Goal: Task Accomplishment & Management: Manage account settings

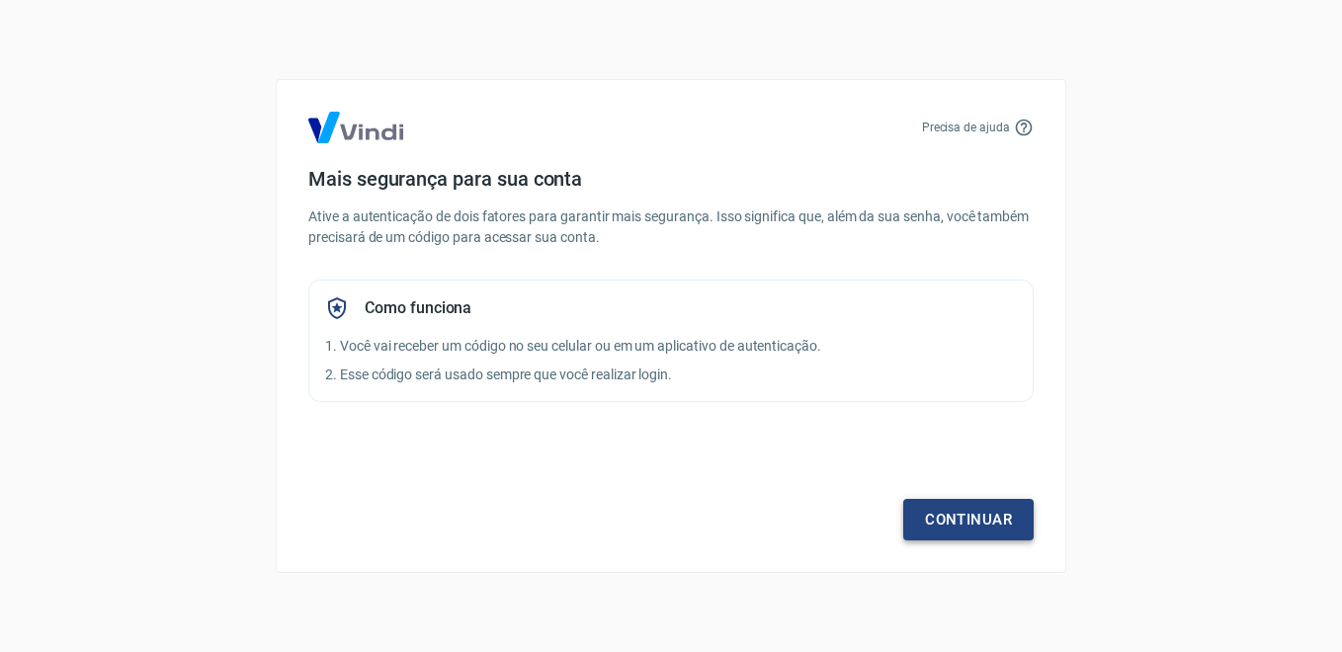
click at [947, 521] on link "Continuar" at bounding box center [969, 520] width 130 height 42
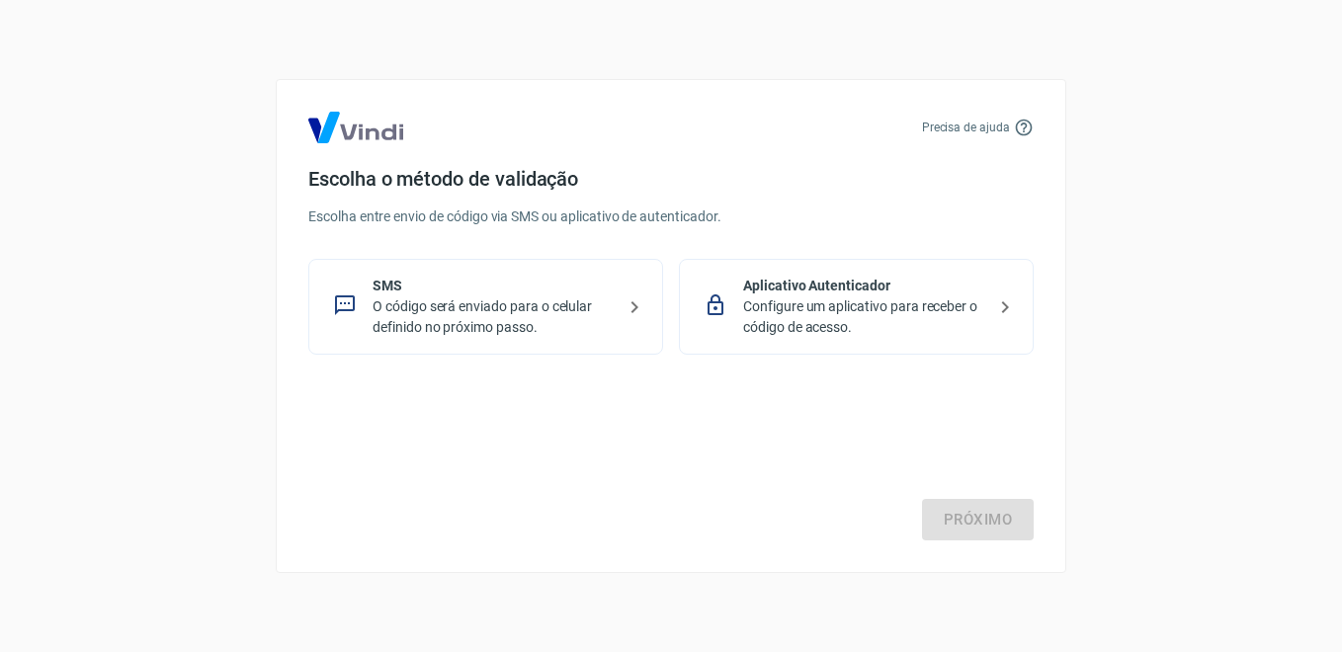
click at [447, 318] on p "O código será enviado para o celular definido no próximo passo." at bounding box center [494, 318] width 242 height 42
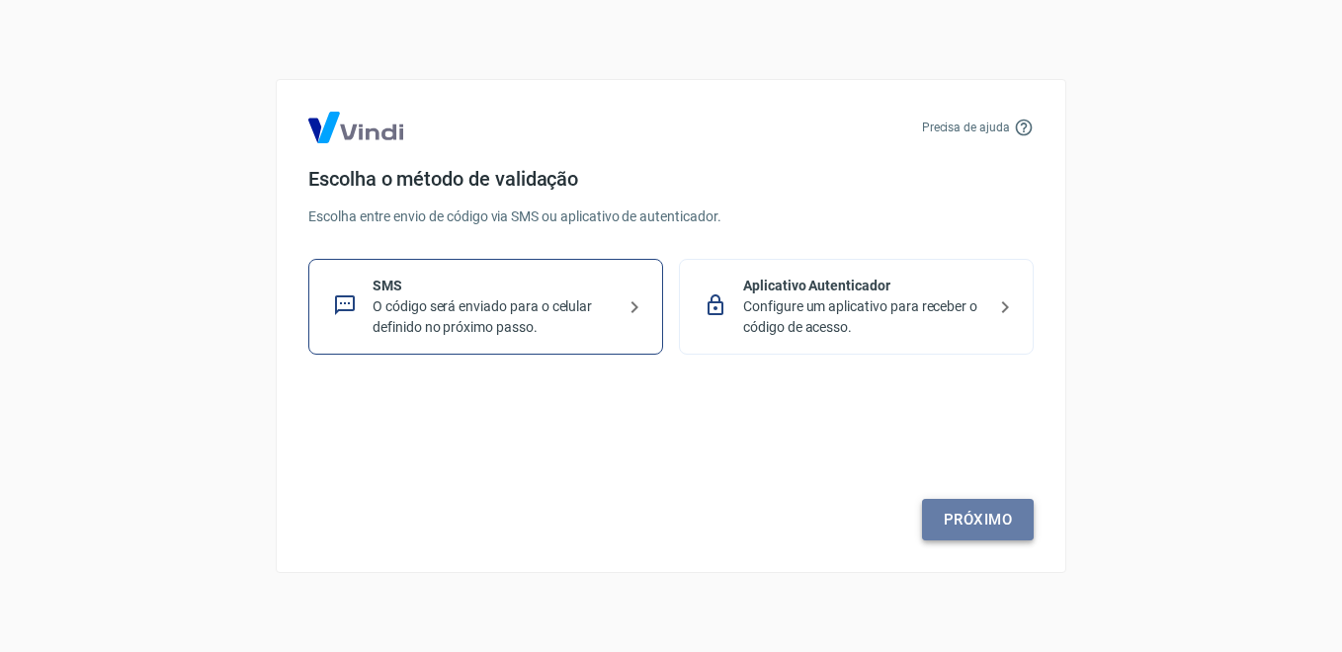
click at [963, 517] on link "Próximo" at bounding box center [978, 520] width 112 height 42
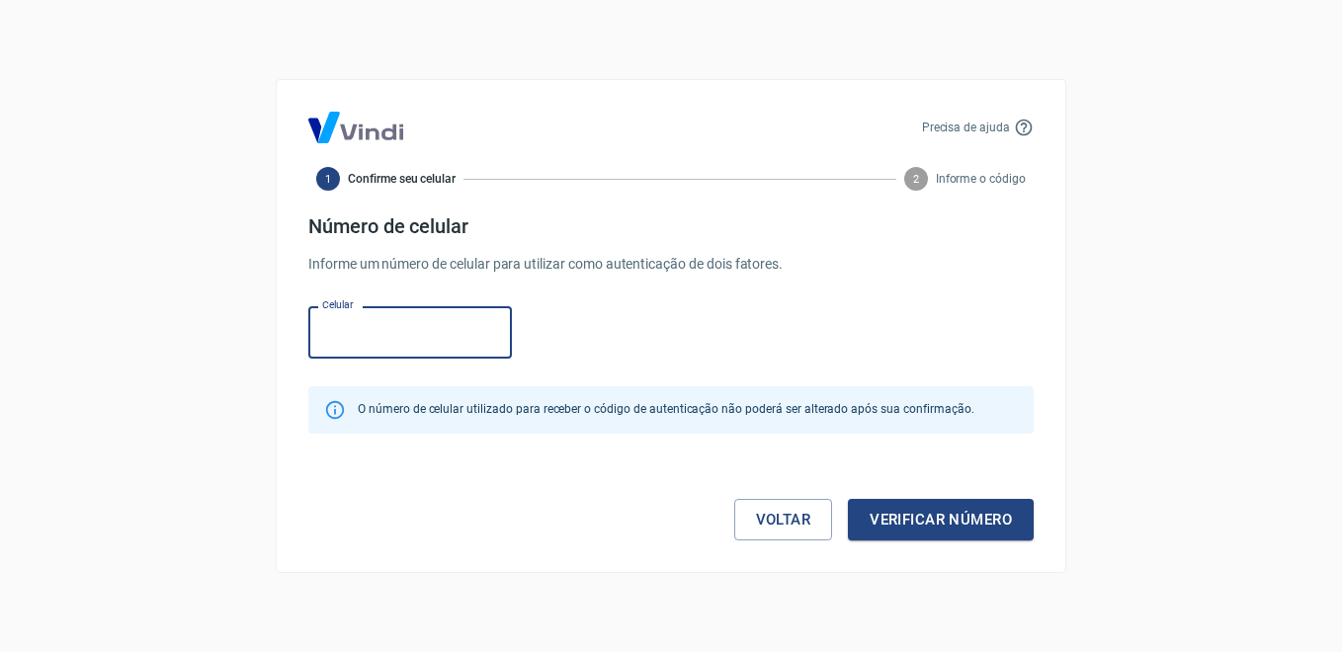
paste input "(31) 99238-1000"
type input "(31) 99238-1000"
click at [900, 516] on button "Verificar número" at bounding box center [941, 520] width 186 height 42
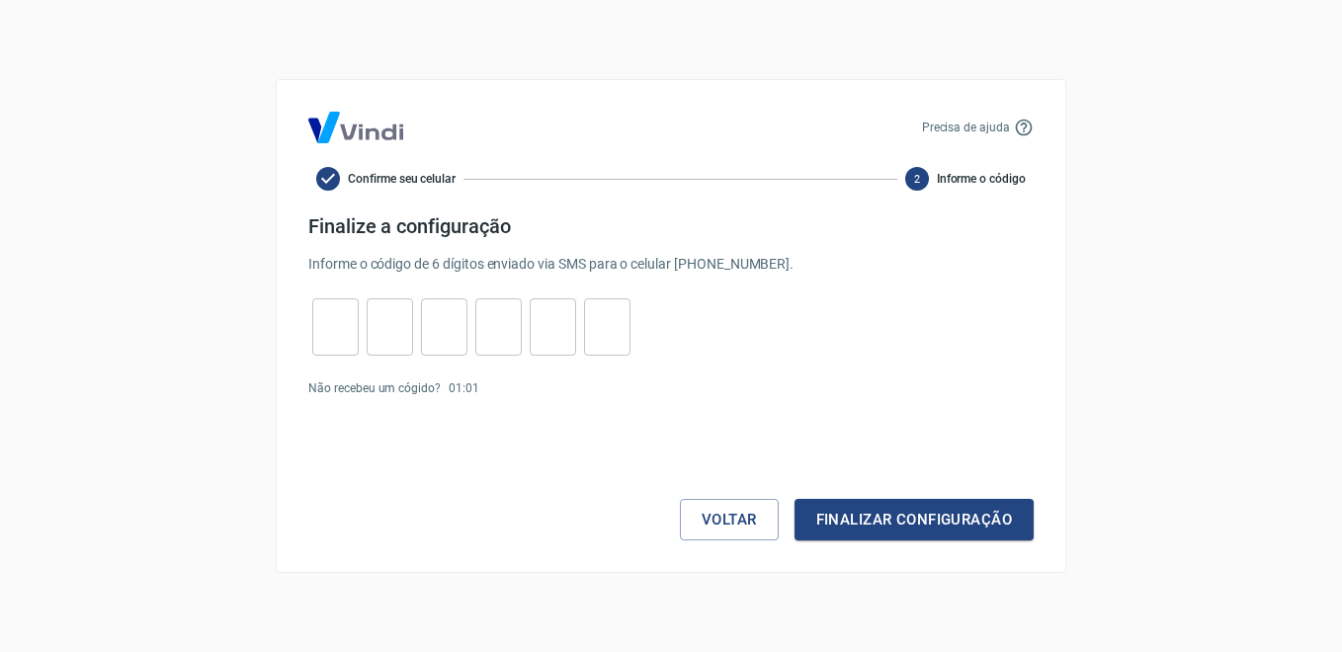
click at [359, 327] on div "​ ​ ​ ​ ​ ​" at bounding box center [471, 327] width 326 height 57
click at [341, 327] on input "tel" at bounding box center [335, 327] width 46 height 43
paste input "8"
type input "8"
type input "2"
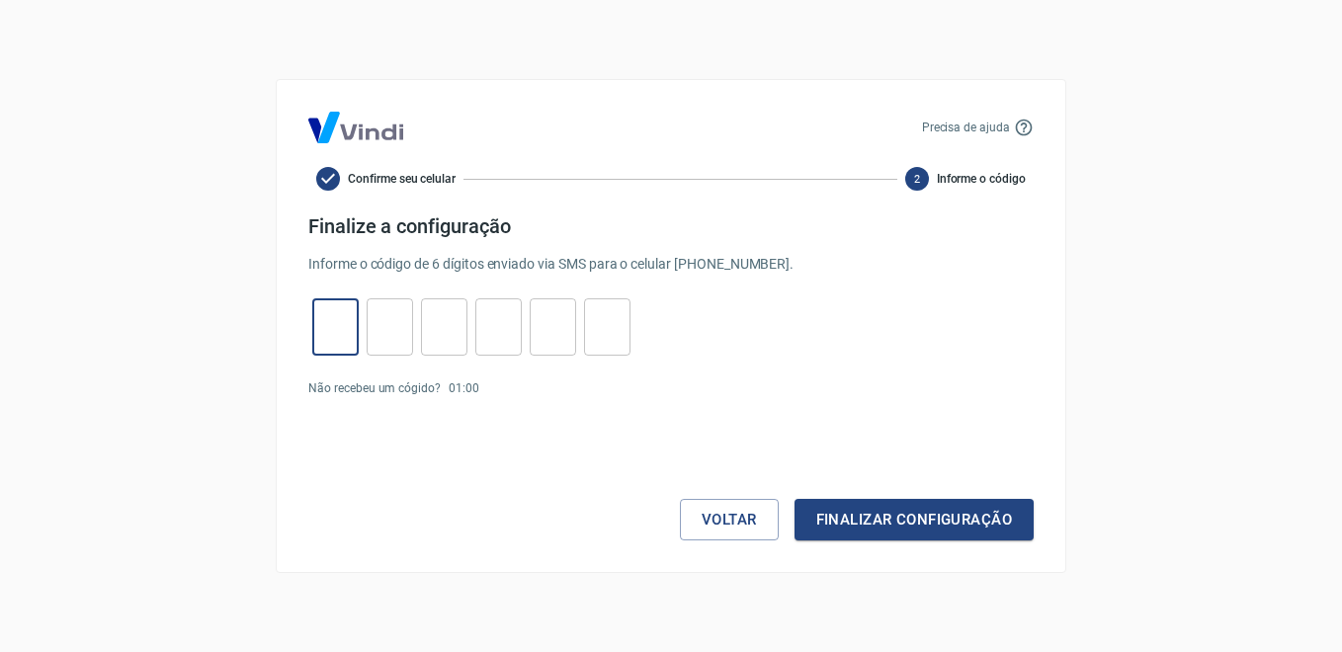
type input "3"
type input "2"
type input "0"
type input "9"
type input "8"
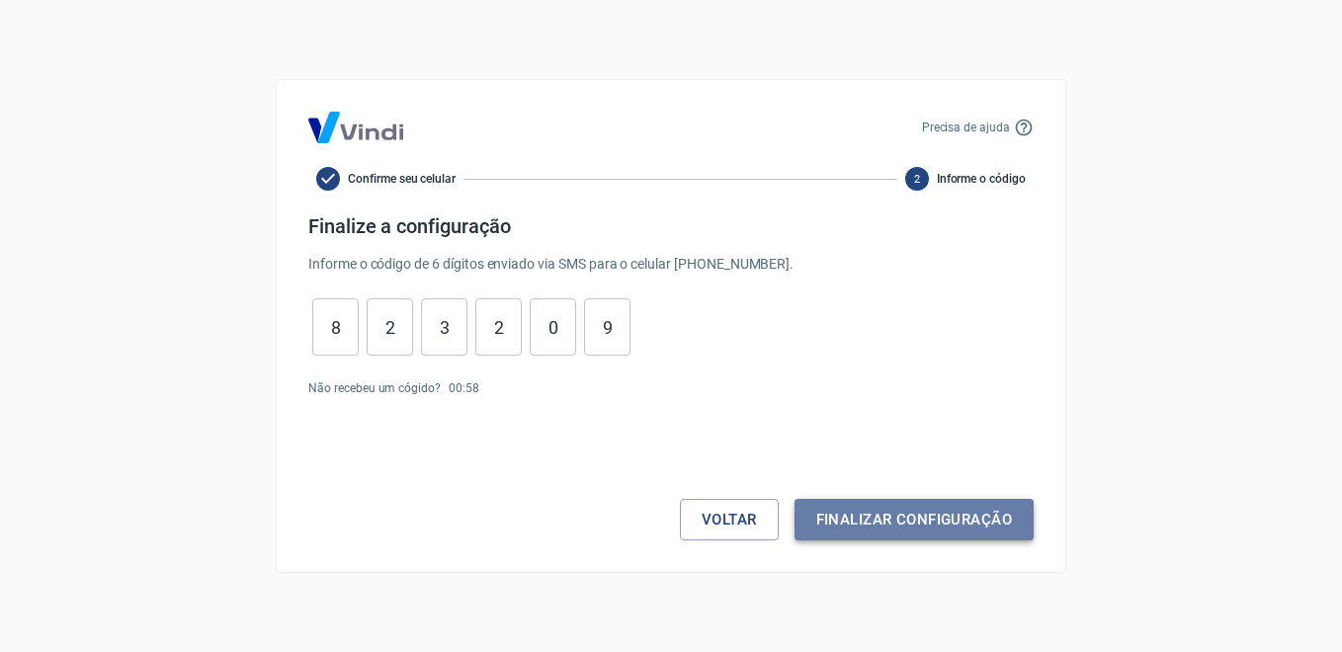
click at [881, 530] on button "Finalizar configuração" at bounding box center [914, 520] width 239 height 42
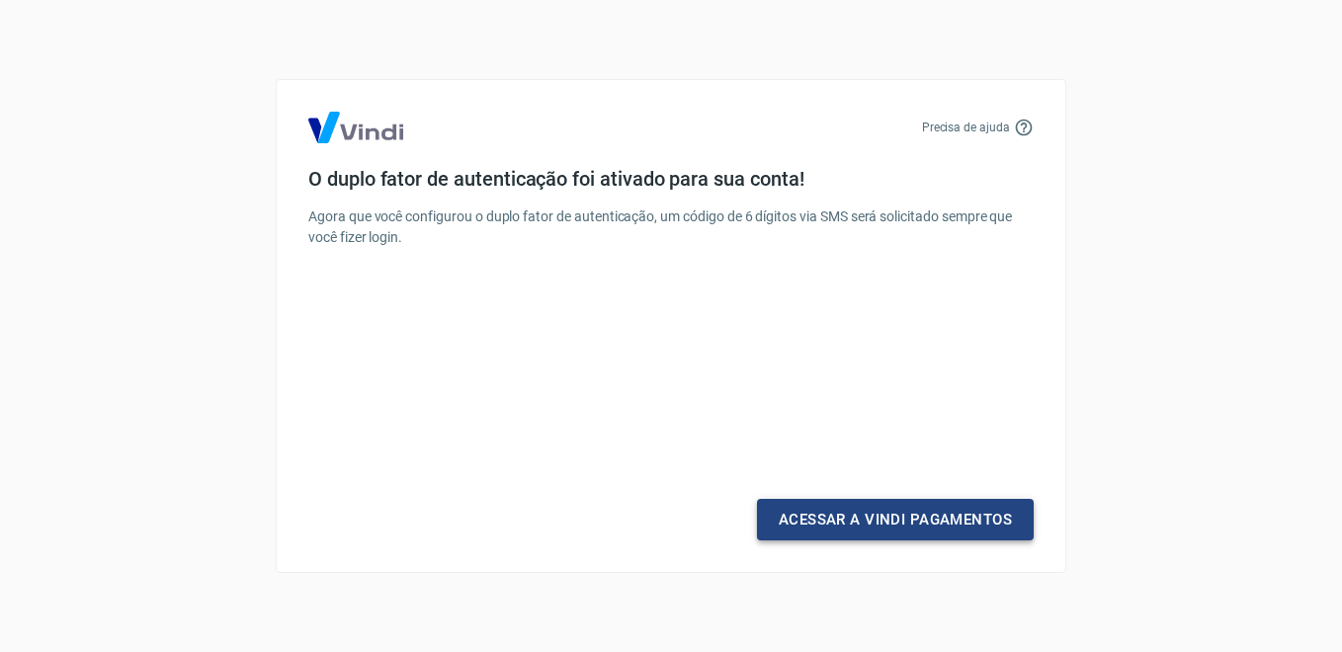
click at [881, 530] on link "Acessar a Vindi Pagamentos" at bounding box center [895, 520] width 277 height 42
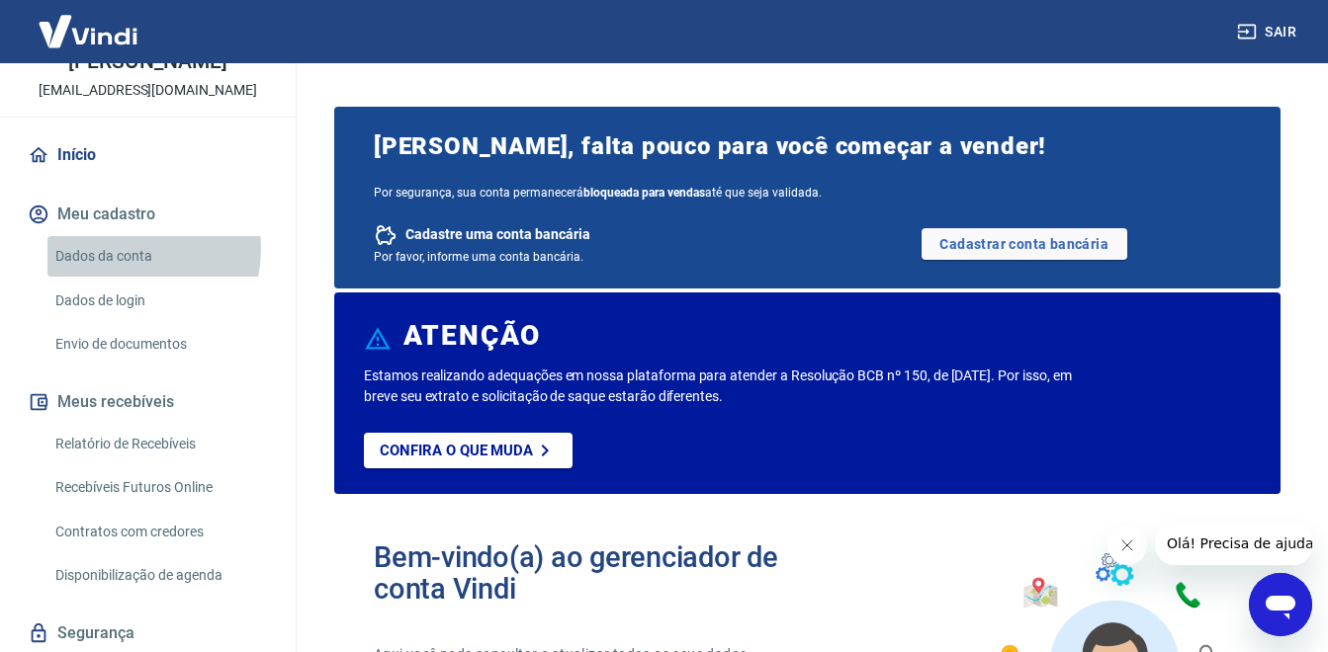
click at [126, 270] on link "Dados da conta" at bounding box center [159, 256] width 224 height 41
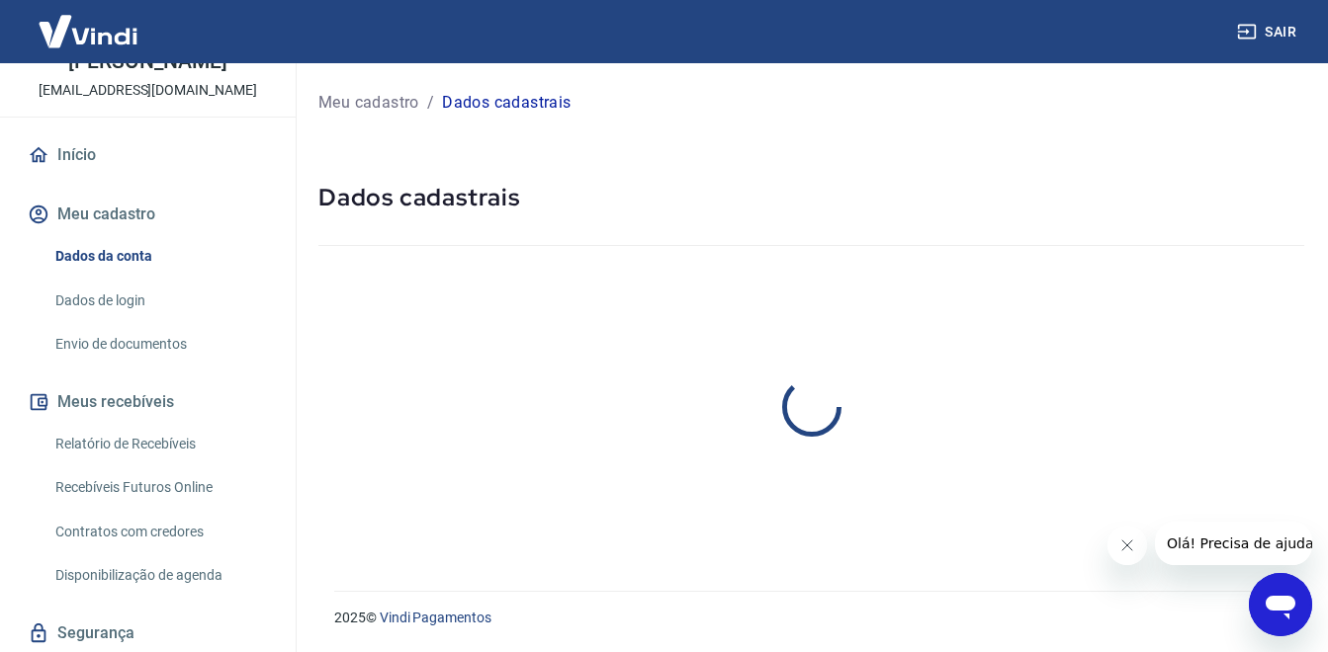
select select "RJ"
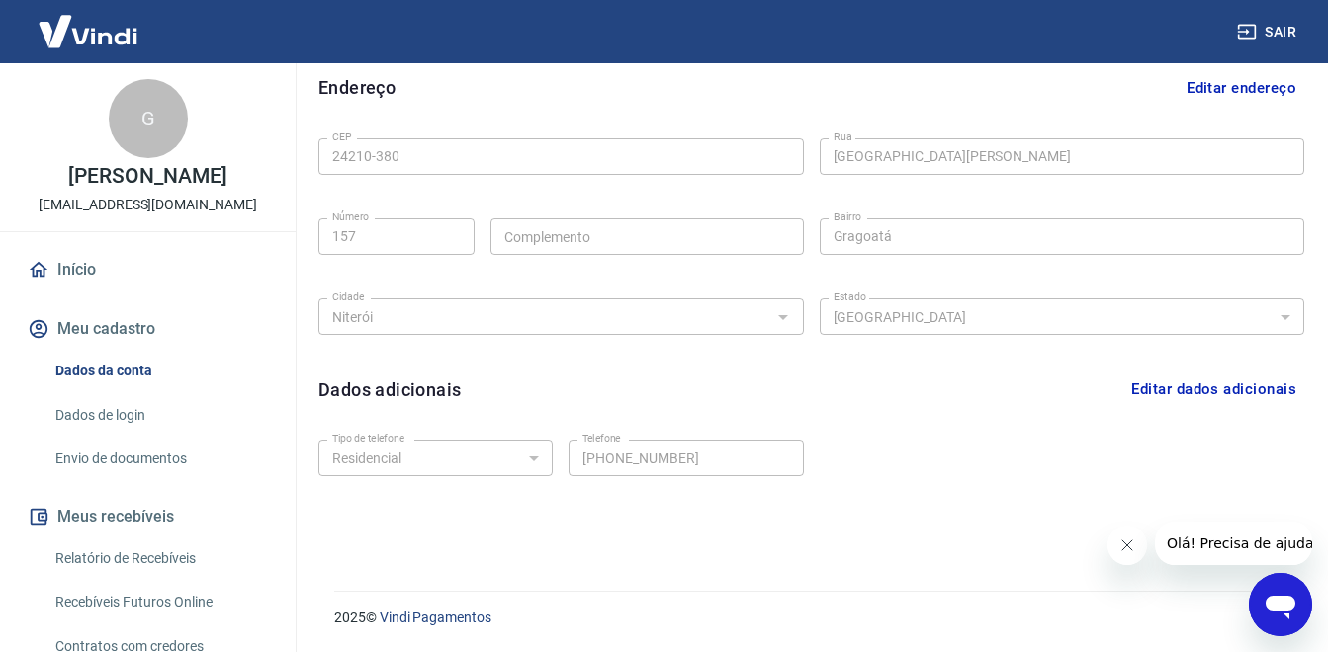
click at [170, 337] on button "Meu cadastro" at bounding box center [148, 328] width 248 height 43
click at [155, 292] on link "Início" at bounding box center [148, 269] width 248 height 43
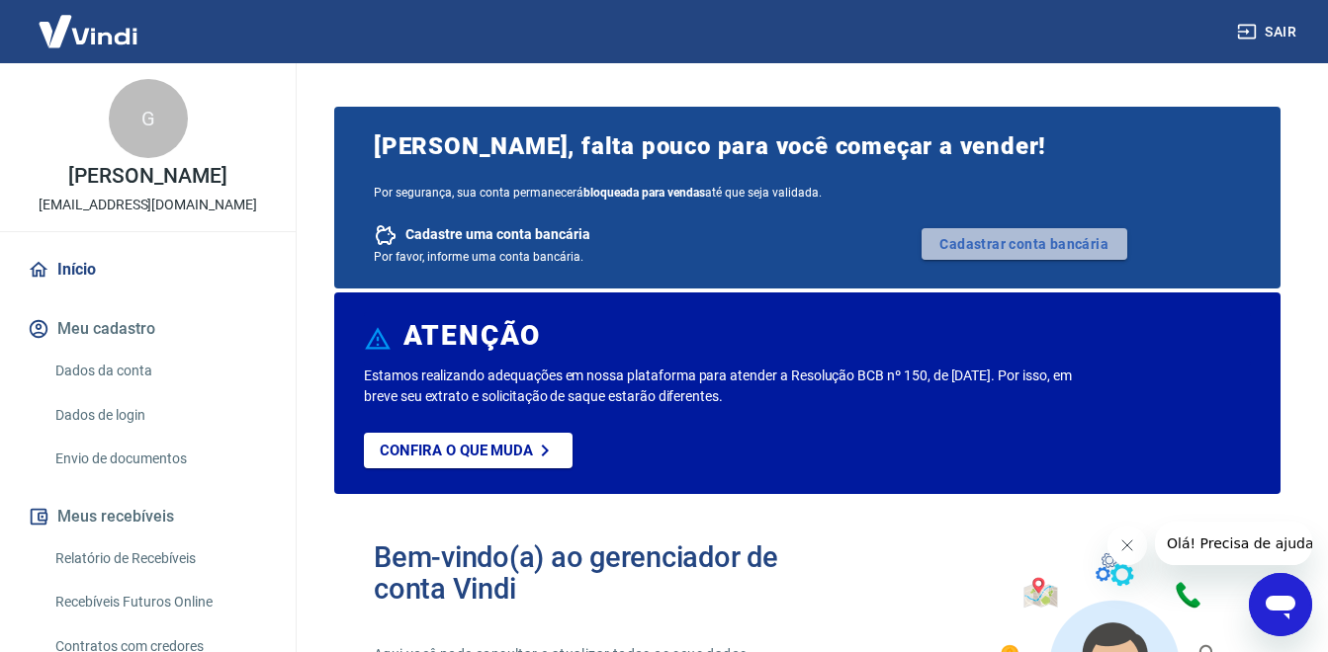
click at [1049, 243] on link "Cadastrar conta bancária" at bounding box center [1024, 244] width 206 height 32
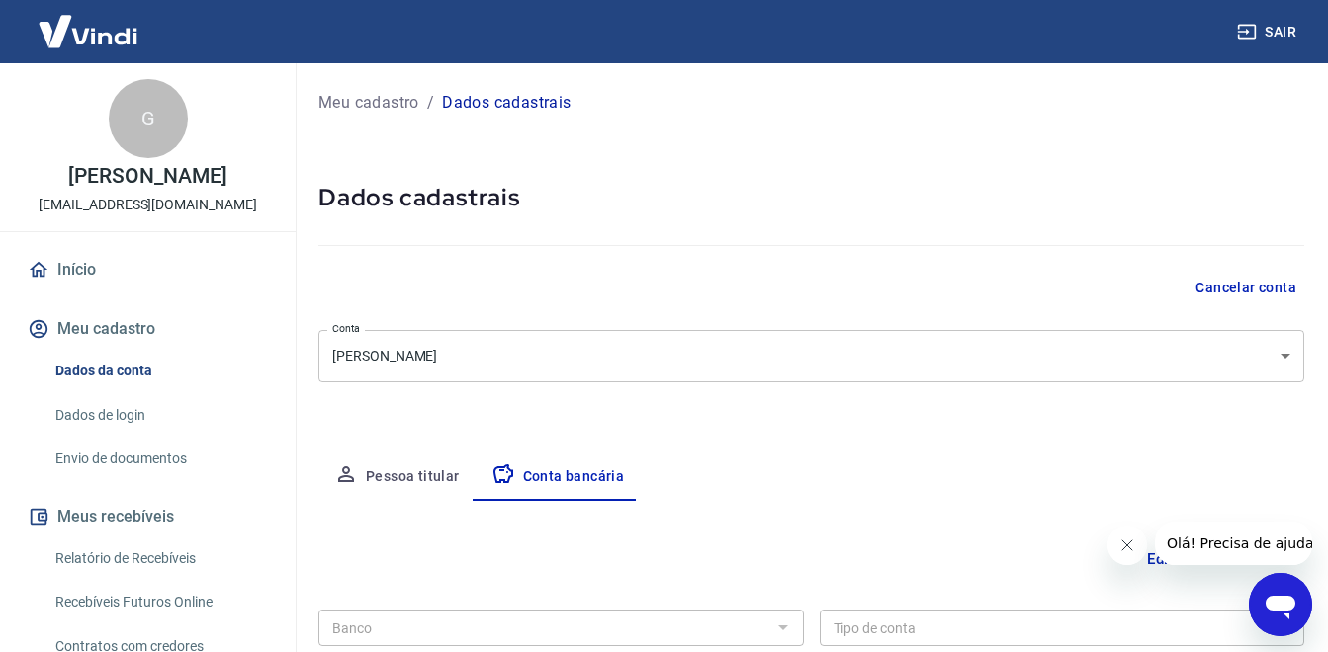
scroll to position [248, 0]
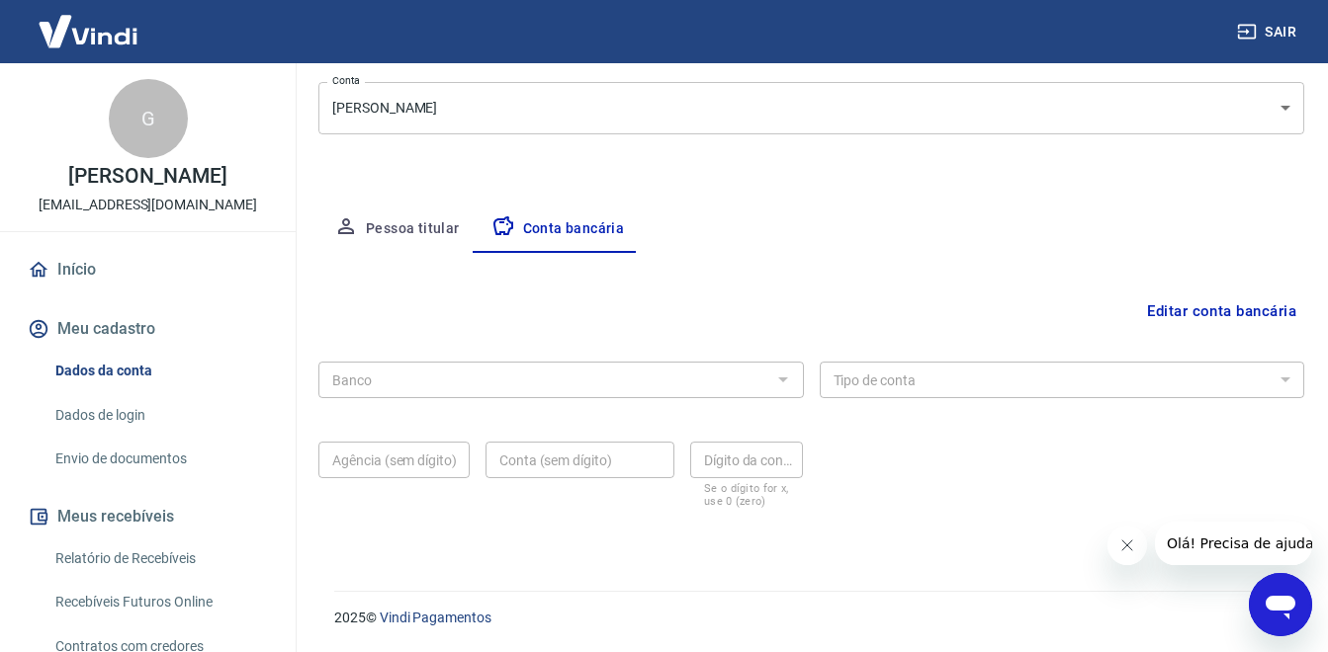
click at [779, 380] on div at bounding box center [782, 380] width 26 height 28
click at [786, 373] on div at bounding box center [782, 380] width 26 height 28
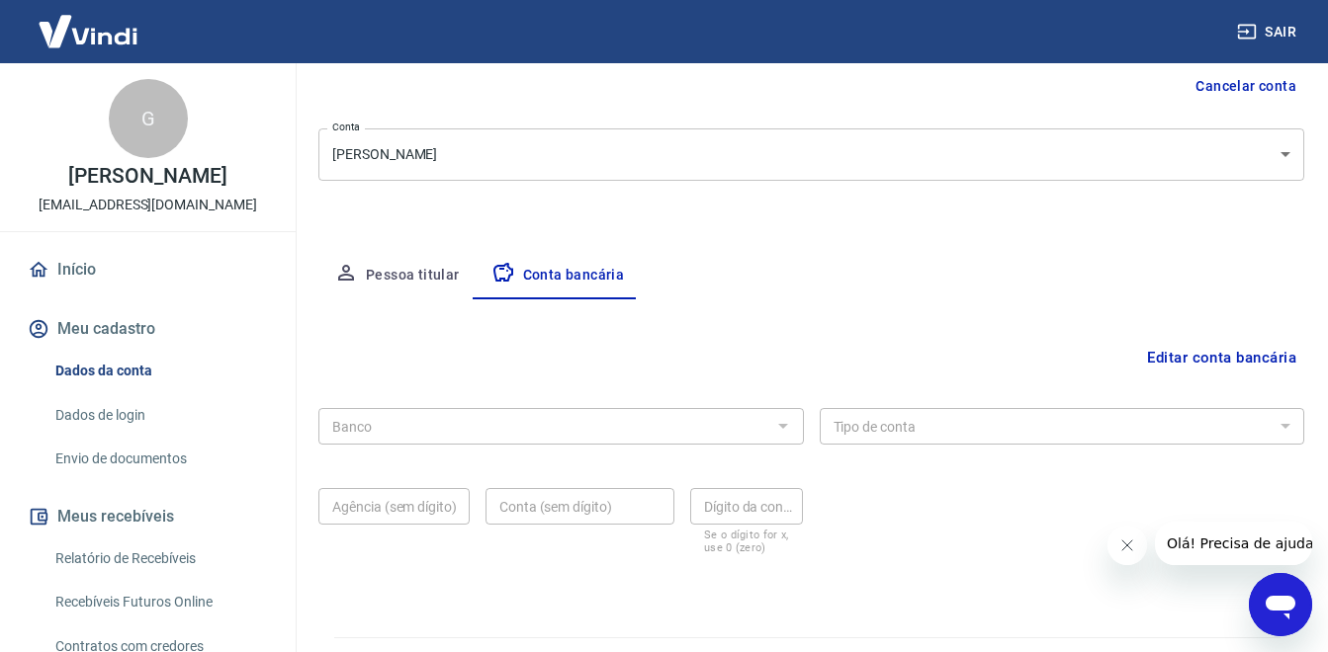
scroll to position [219, 0]
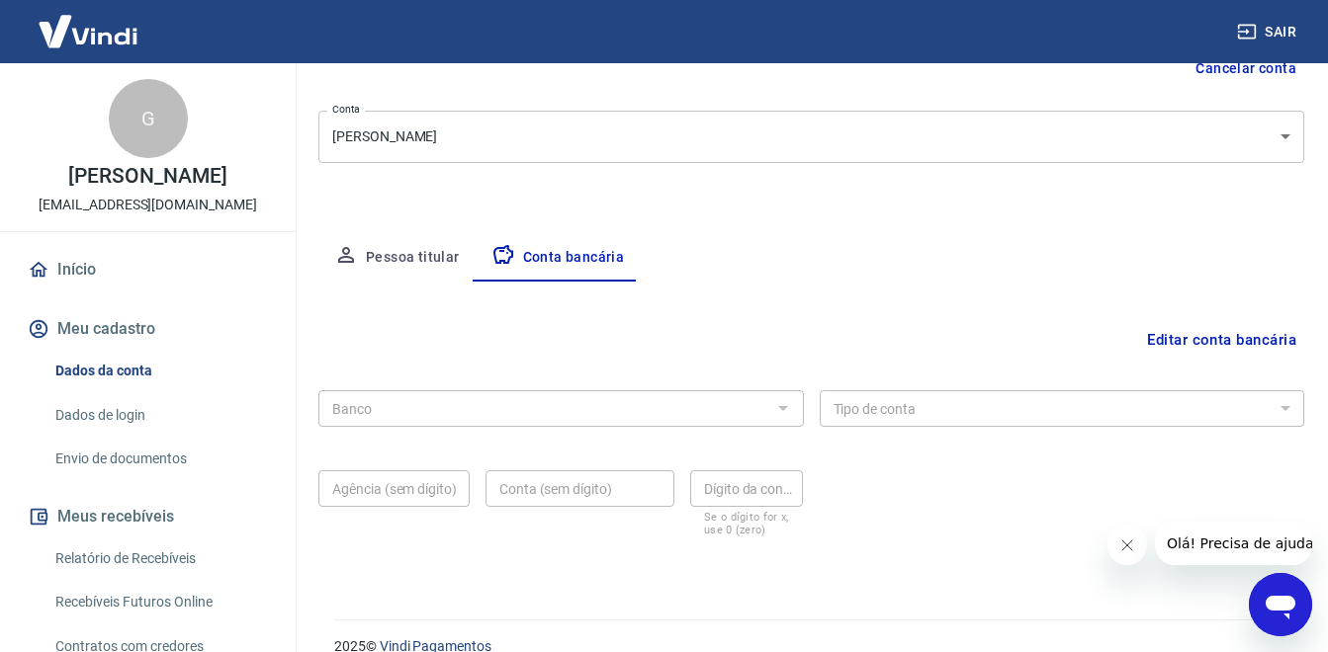
click at [781, 406] on div at bounding box center [782, 408] width 26 height 28
click at [1150, 333] on button "Editar conta bancária" at bounding box center [1221, 340] width 165 height 38
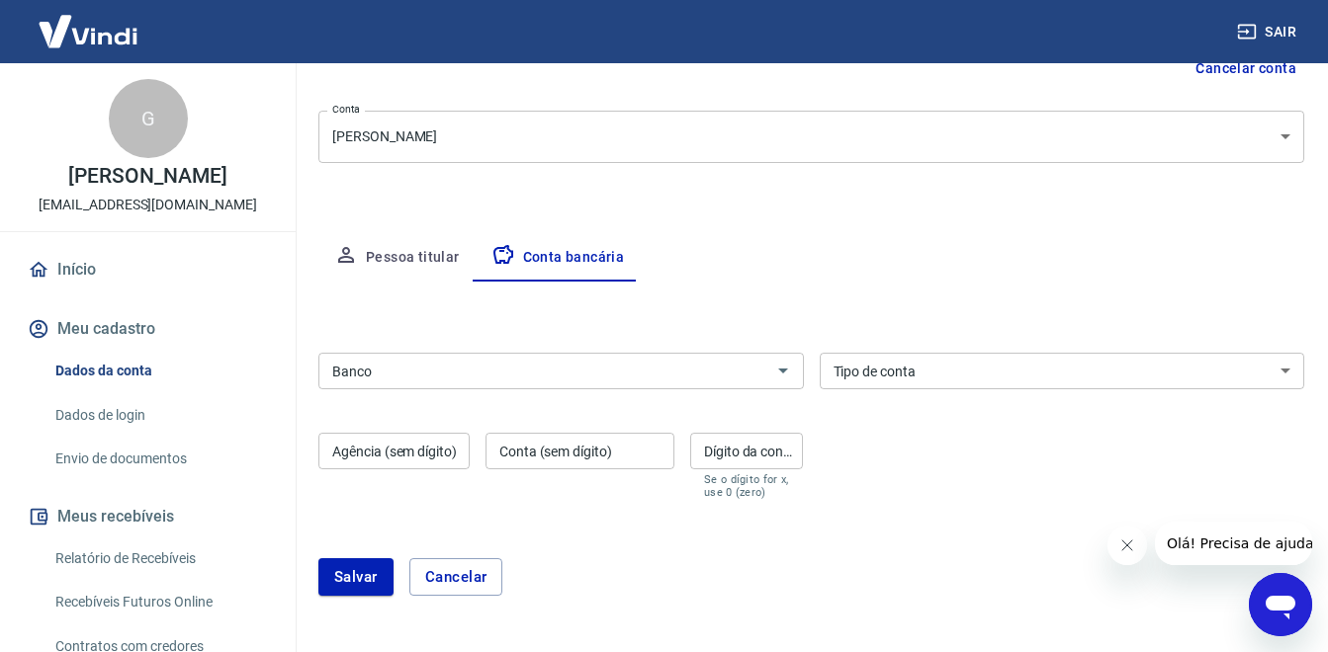
click at [693, 368] on input "Banco" at bounding box center [544, 371] width 441 height 25
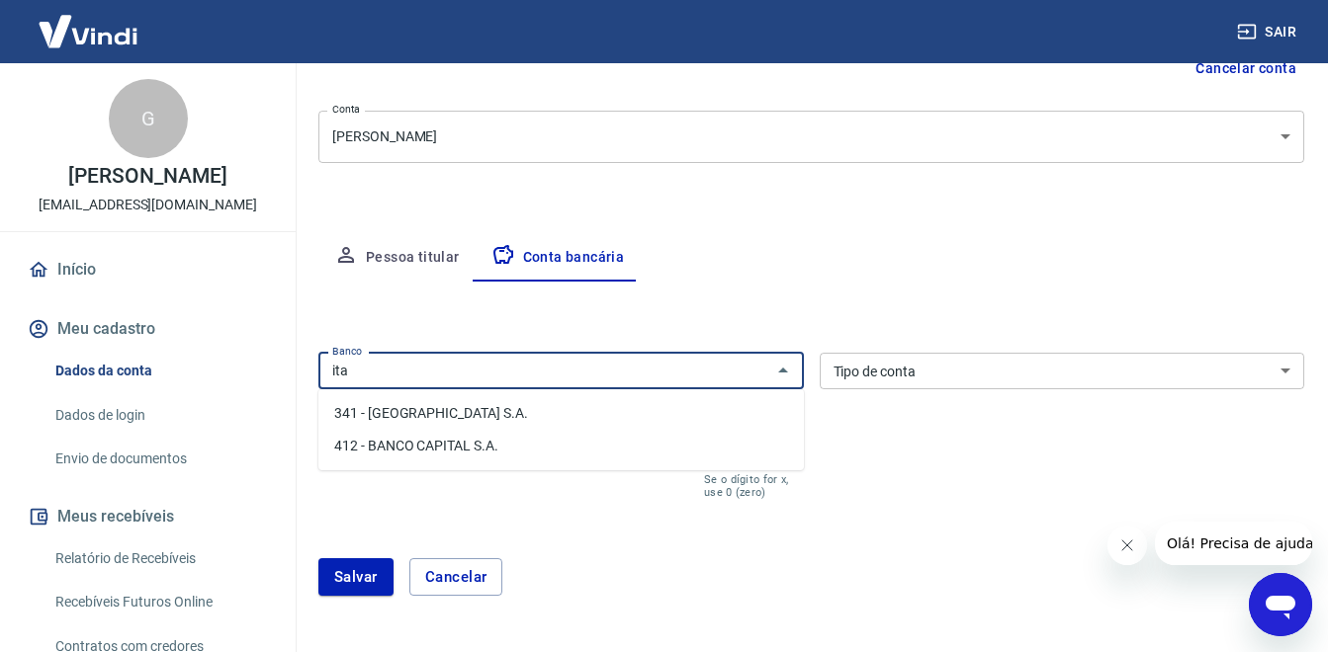
click at [550, 413] on li "341 - ITAÚ UNIBANCO S.A." at bounding box center [560, 413] width 485 height 33
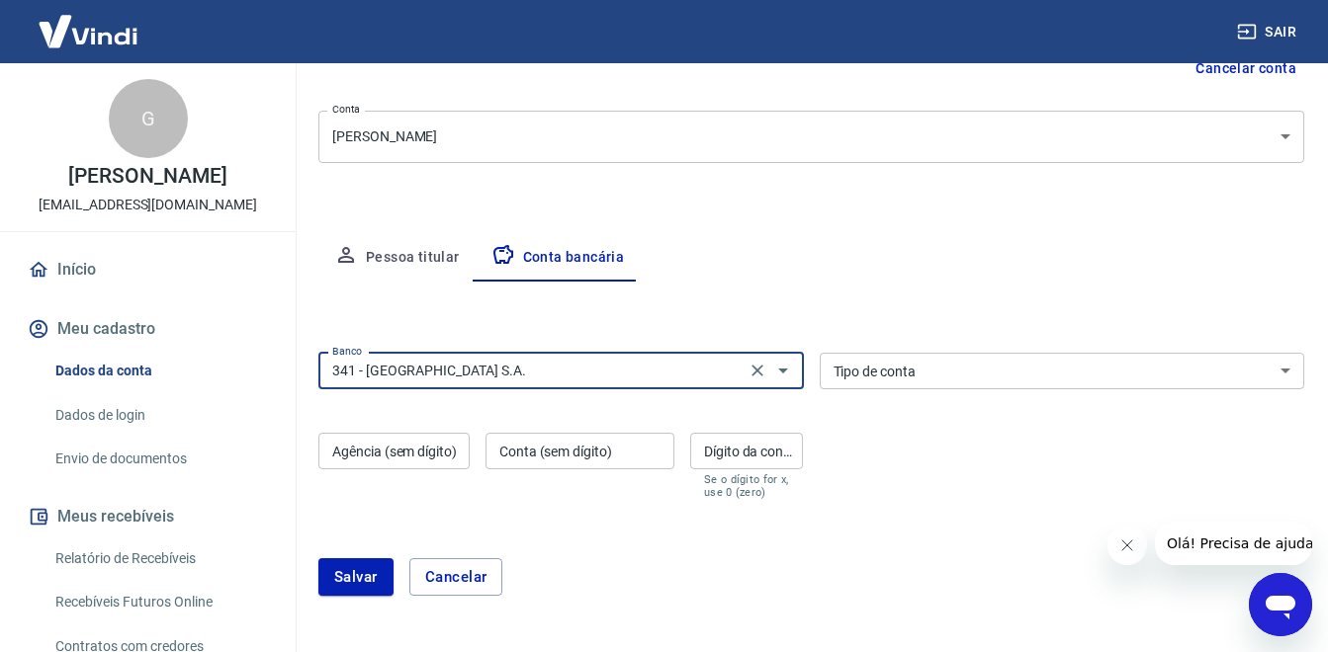
type input "341 - ITAÚ UNIBANCO S.A."
click at [872, 364] on div "Tipo de conta Conta Corrente Conta Poupança Tipo de conta" at bounding box center [1062, 371] width 485 height 37
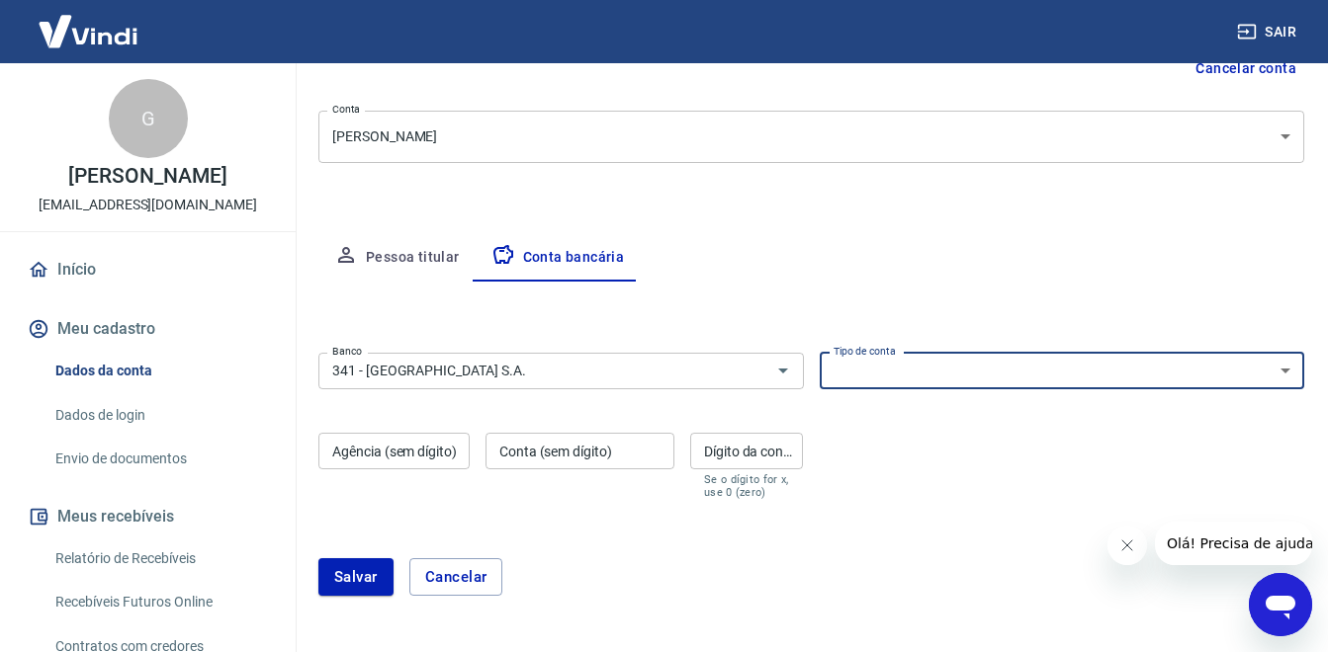
select select "1"
click at [820, 353] on select "Conta Corrente Conta Poupança" at bounding box center [1062, 371] width 485 height 37
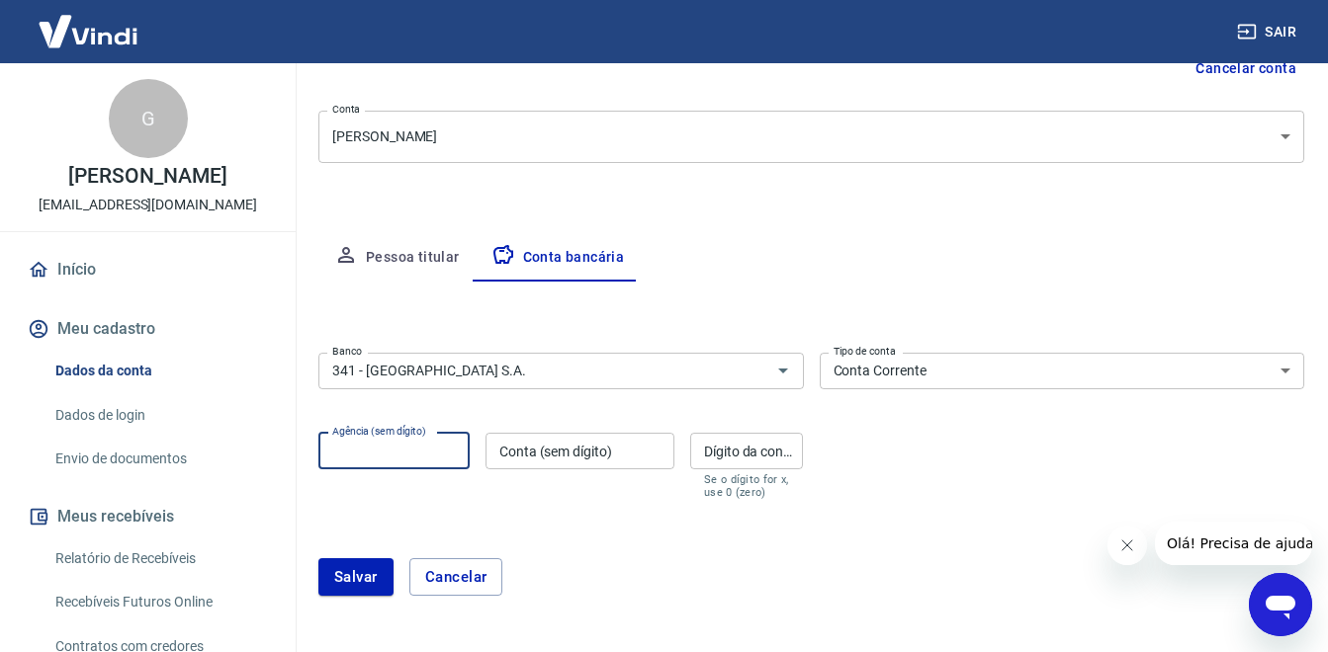
click at [425, 451] on input "Agência (sem dígito)" at bounding box center [393, 451] width 151 height 37
click at [382, 459] on input "Agência (sem dígito)" at bounding box center [393, 451] width 151 height 37
type input "0726"
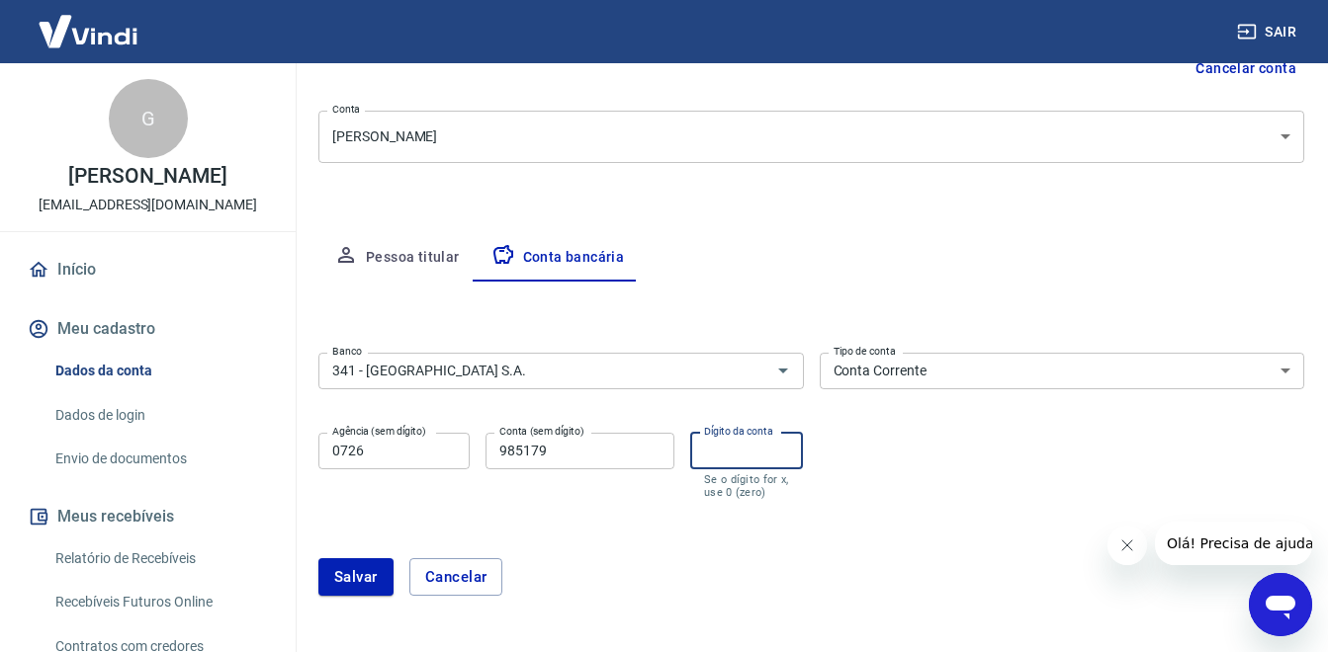
click at [718, 462] on input "Dígito da conta" at bounding box center [747, 451] width 114 height 37
click at [635, 452] on input "985179" at bounding box center [579, 451] width 189 height 37
type input "98517"
click at [741, 461] on input "Dígito da conta" at bounding box center [747, 451] width 114 height 37
type input "9"
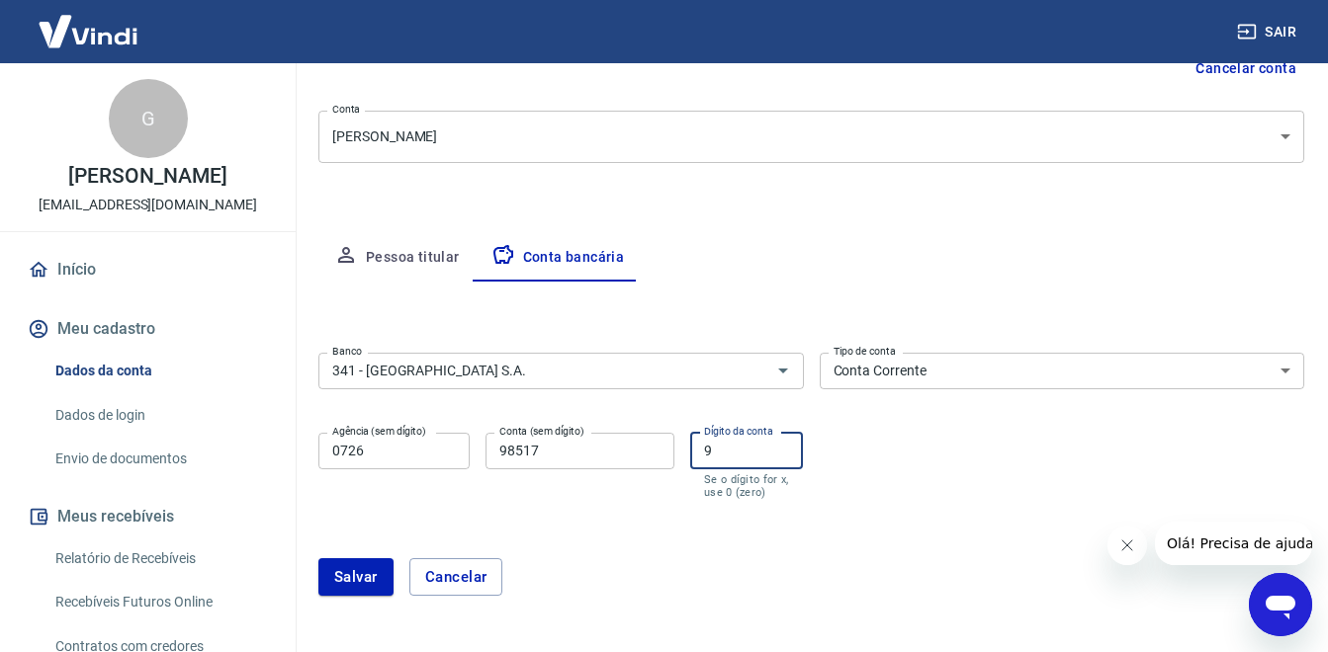
click at [618, 517] on form "Banco 341 - ITAÚ UNIBANCO S.A. Banco Tipo de conta Conta Corrente Conta Poupanç…" at bounding box center [811, 482] width 986 height 275
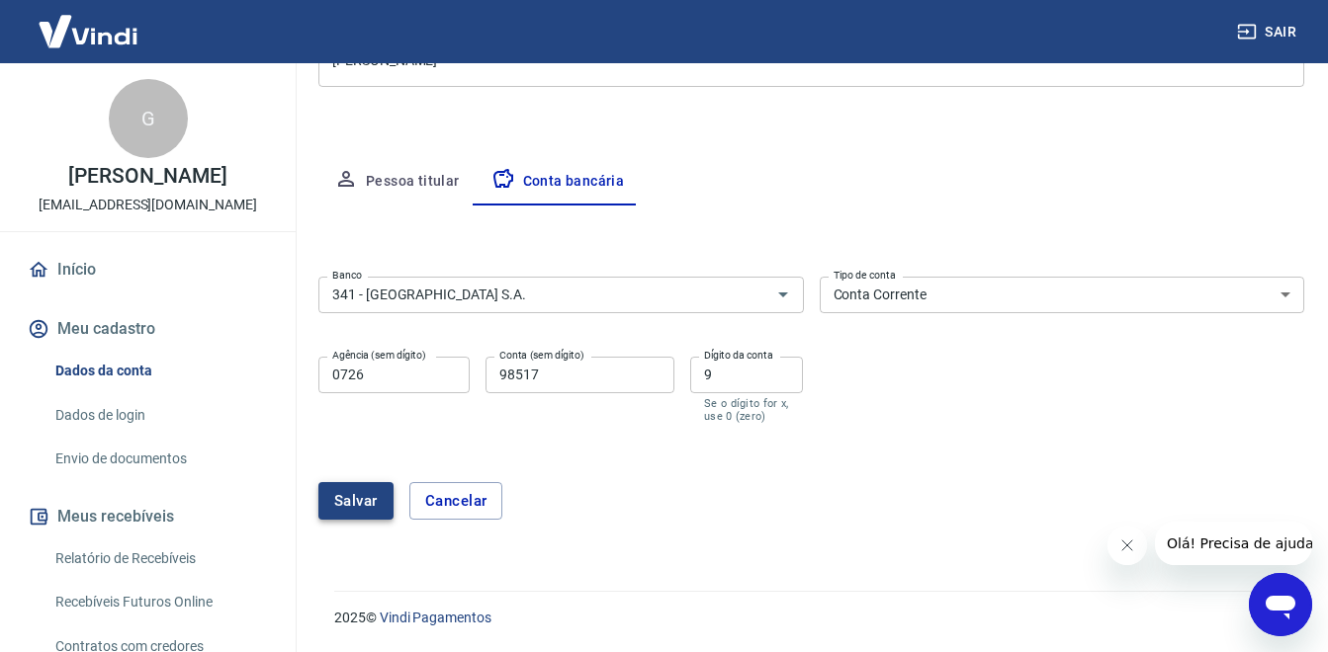
click at [359, 496] on button "Salvar" at bounding box center [355, 501] width 75 height 38
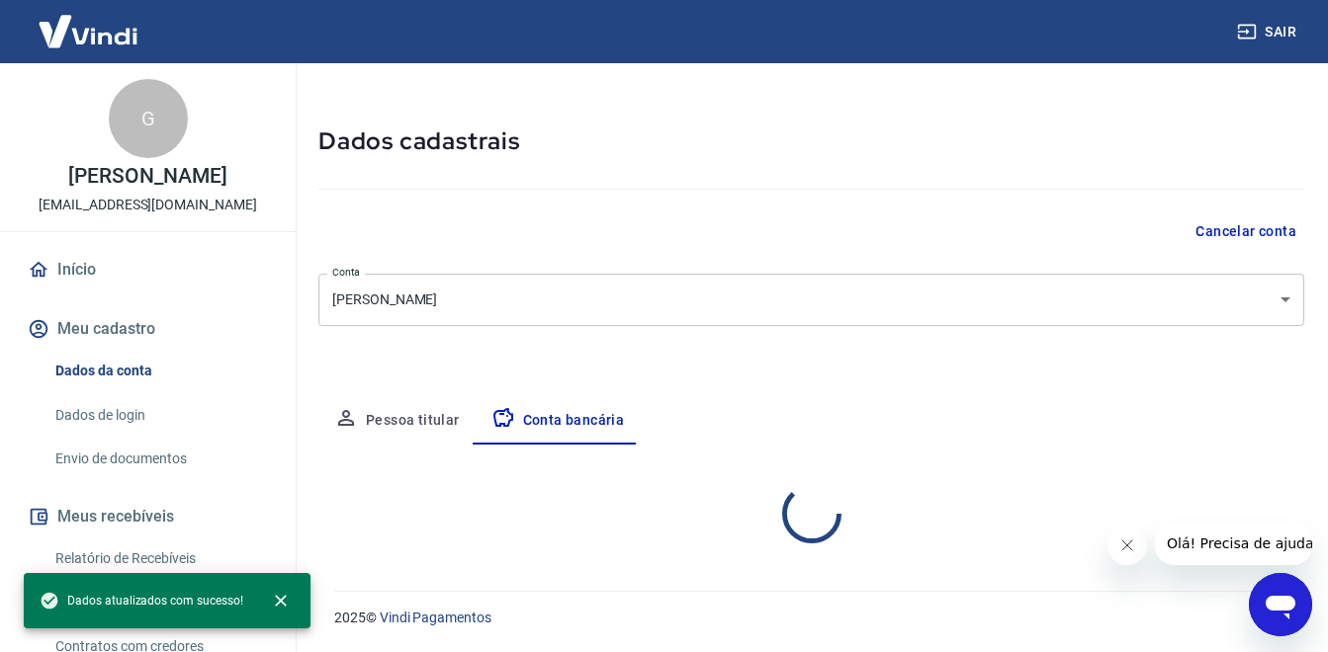
select select "1"
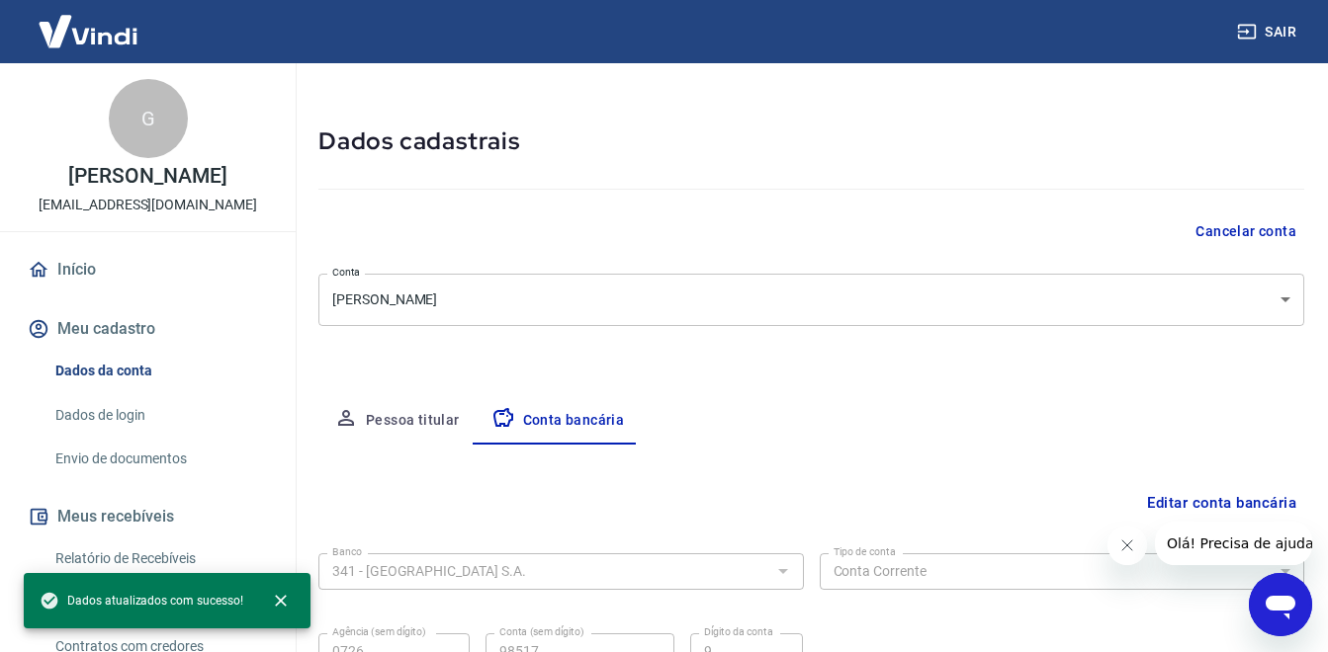
scroll to position [248, 0]
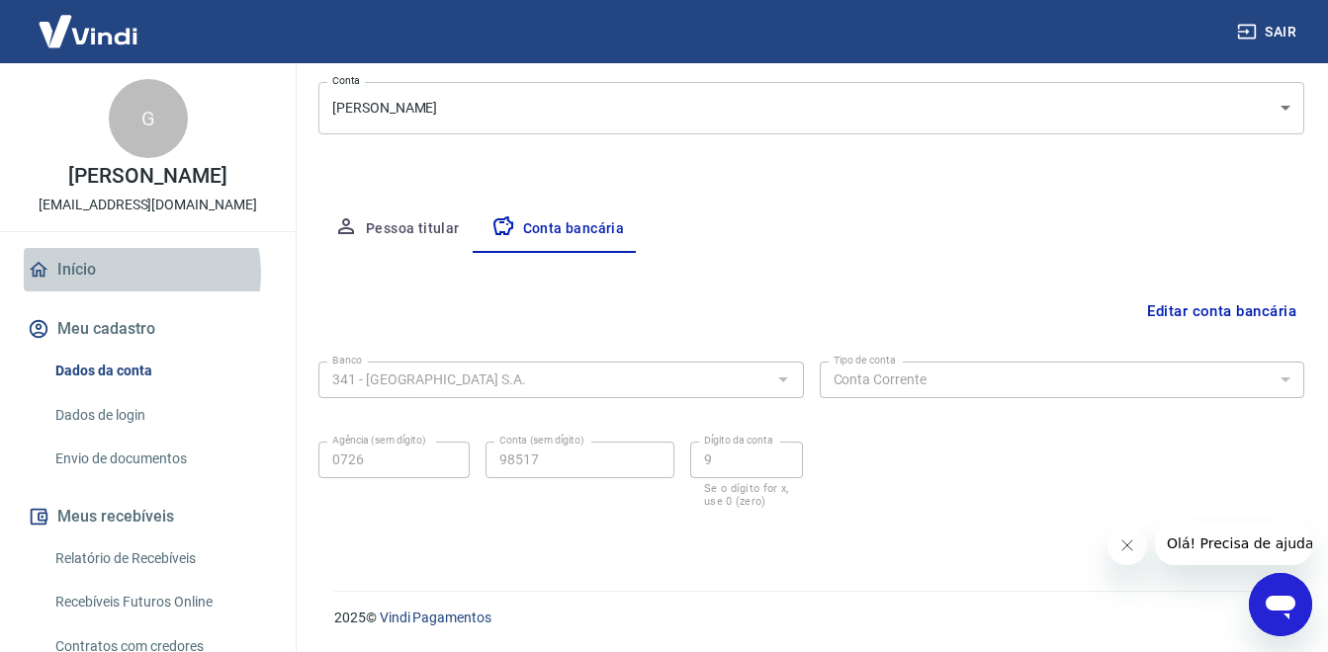
click at [133, 292] on link "Início" at bounding box center [148, 269] width 248 height 43
